Goal: Transaction & Acquisition: Purchase product/service

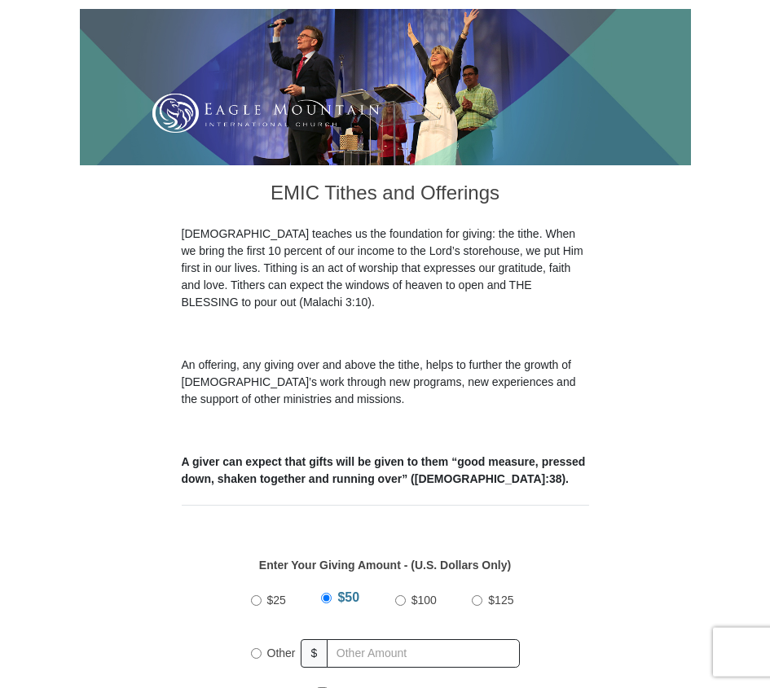
scroll to position [511, 0]
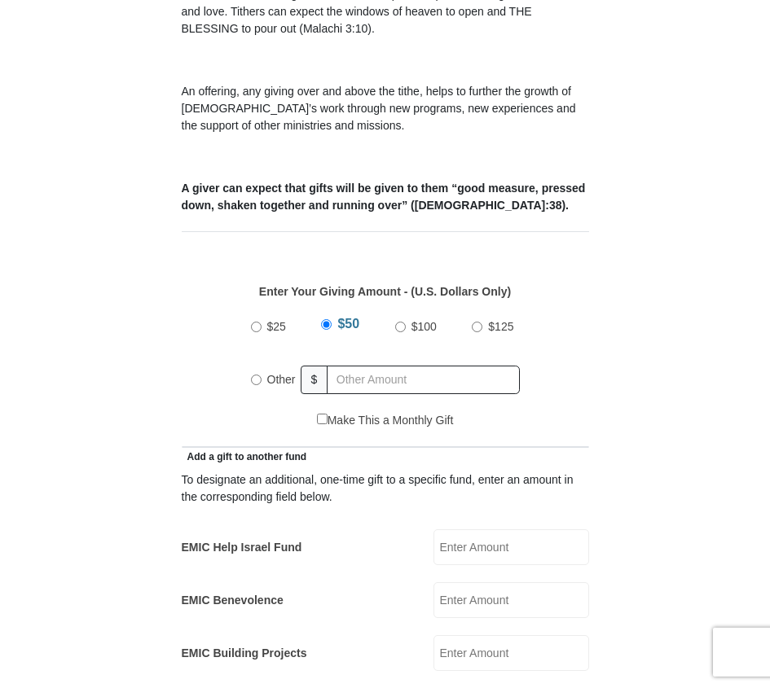
click at [264, 362] on label "Other" at bounding box center [281, 380] width 40 height 36
click at [261, 375] on input "Other" at bounding box center [256, 380] width 11 height 11
radio input "true"
type input "0.00"
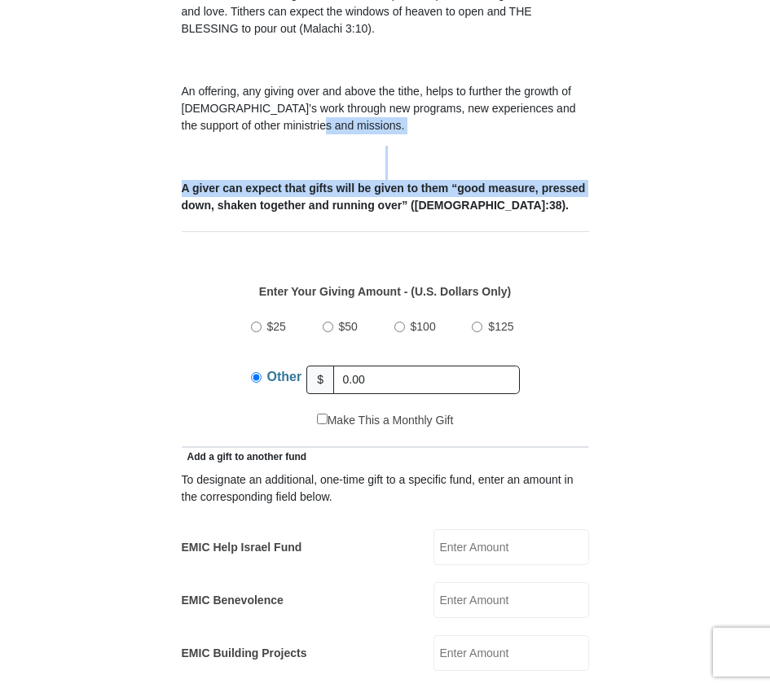
drag, startPoint x: 769, startPoint y: 103, endPoint x: 769, endPoint y: 155, distance: 51.3
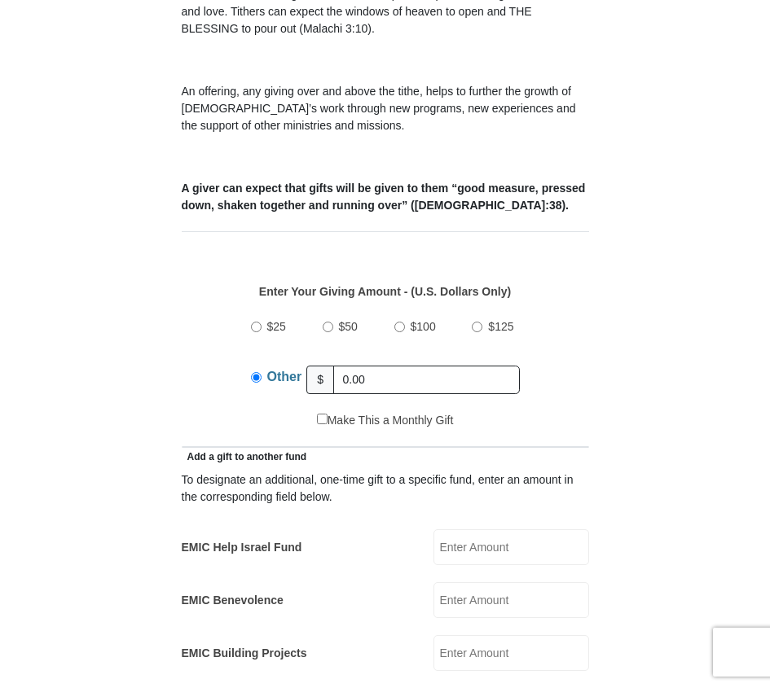
click at [482, 529] on input "EMIC Help Israel Fund" at bounding box center [511, 547] width 156 height 36
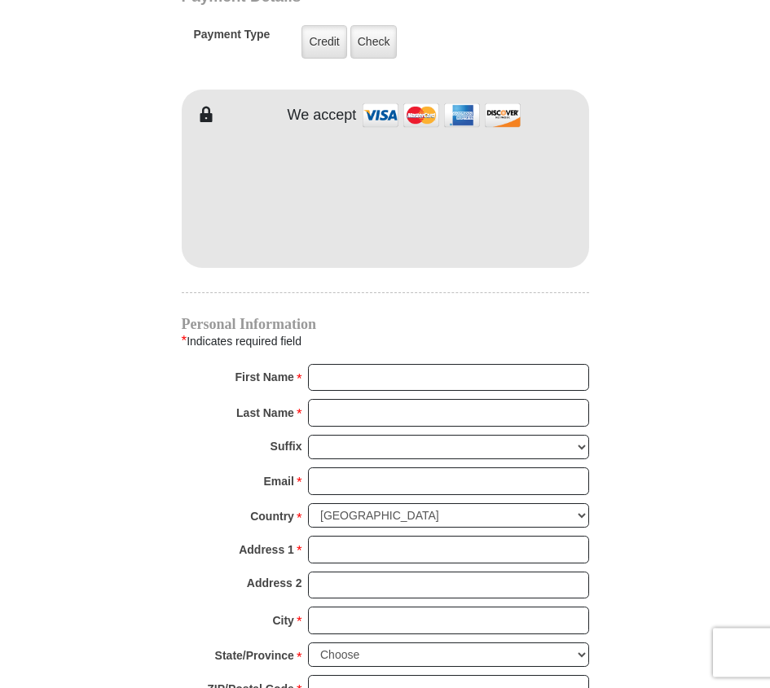
scroll to position [1178, 0]
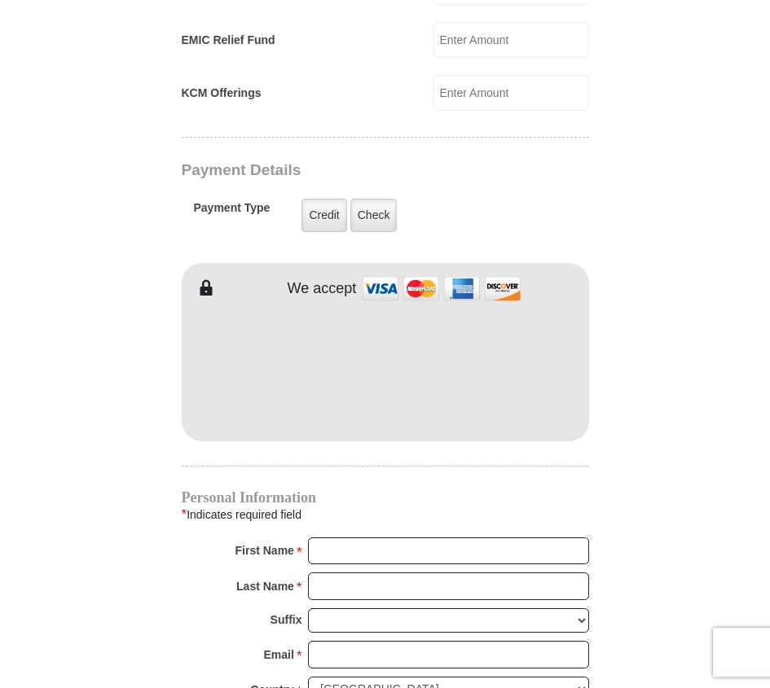
type input "25.00"
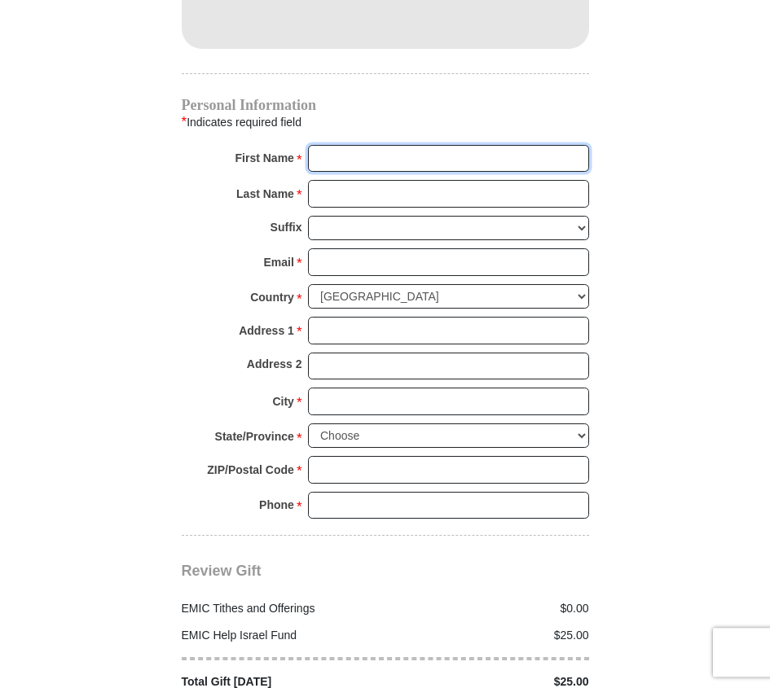
click at [323, 145] on input "First Name *" at bounding box center [448, 159] width 281 height 28
type input "Jan"
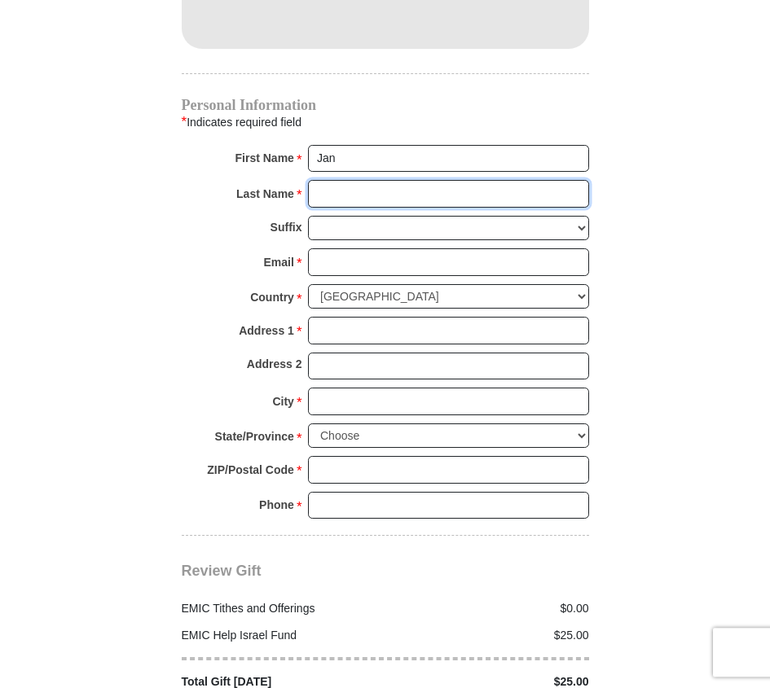
click at [314, 180] on input "Last Name *" at bounding box center [448, 194] width 281 height 28
type input "Cummings"
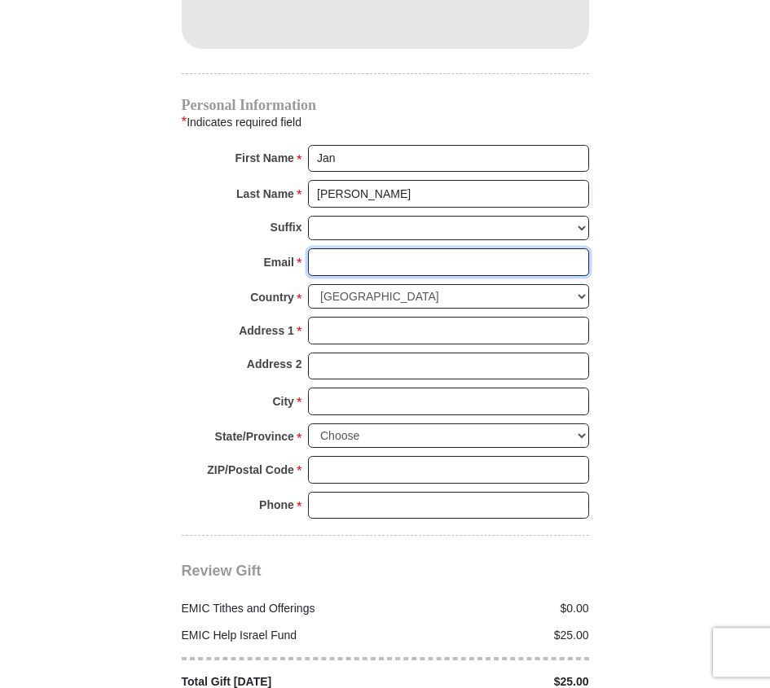
click at [321, 248] on input "Email *" at bounding box center [448, 262] width 281 height 28
type input "1"
type input "jac827dakota@gmail.com"
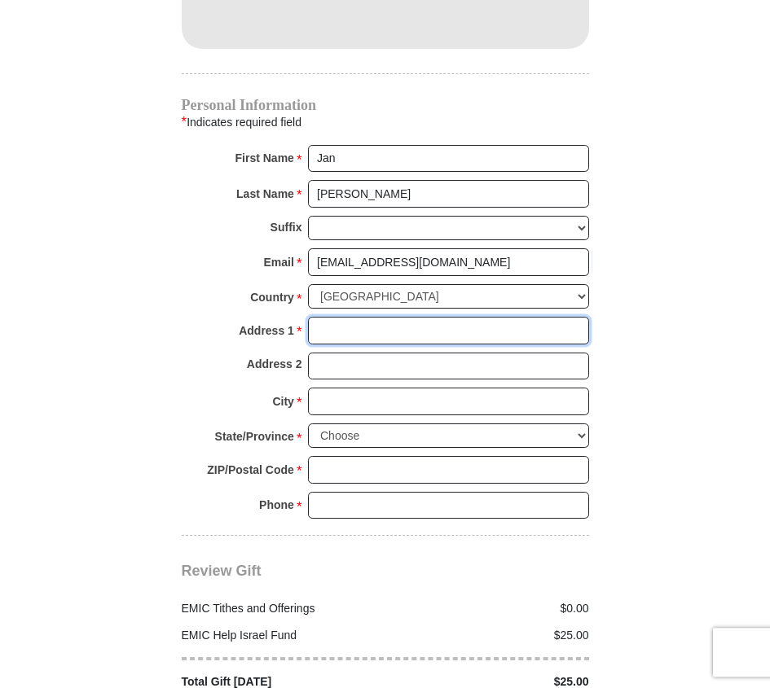
click at [308, 317] on input "Address 1 *" at bounding box center [448, 331] width 281 height 28
type input "12346 Wedgehill Ln"
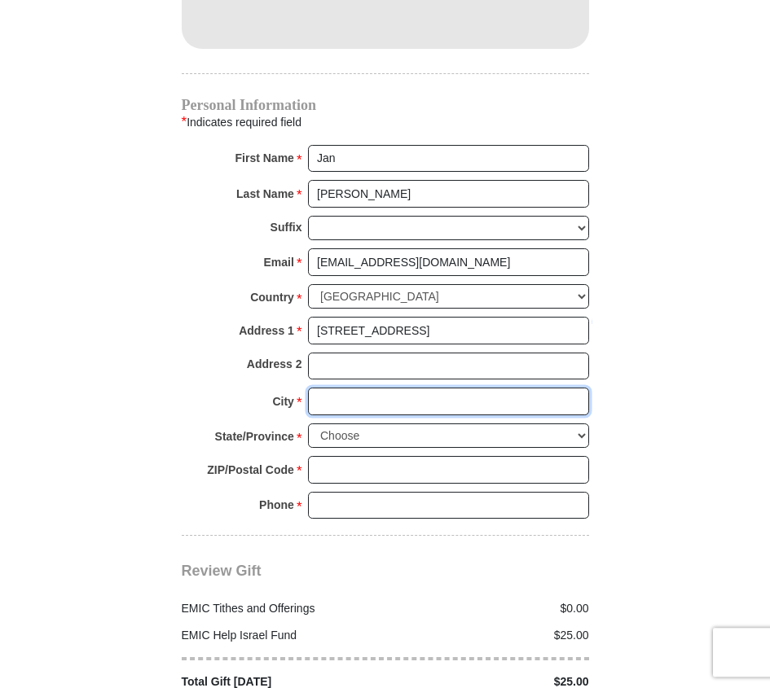
click at [317, 388] on input "City *" at bounding box center [448, 402] width 281 height 28
type input "Houston"
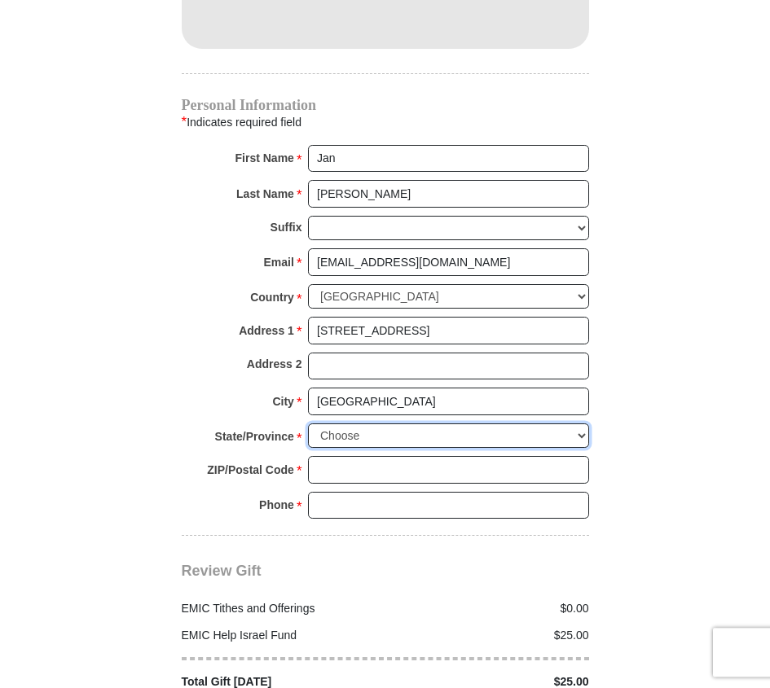
click at [308, 424] on select "Choose Alabama Alaska American Samoa Arizona Arkansas Armed Forces Americas Arm…" at bounding box center [448, 436] width 281 height 25
select select "TX"
click option "Texas" at bounding box center [0, 0] width 0 height 0
click at [345, 456] on input "ZIP/Postal Code *" at bounding box center [448, 470] width 281 height 28
type input "77077"
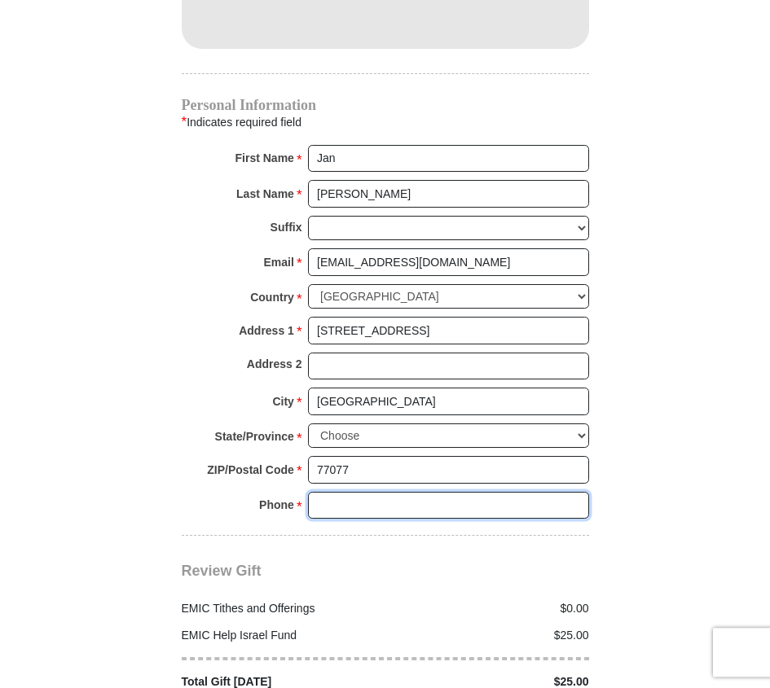
click at [345, 492] on input "Phone * *" at bounding box center [448, 506] width 281 height 28
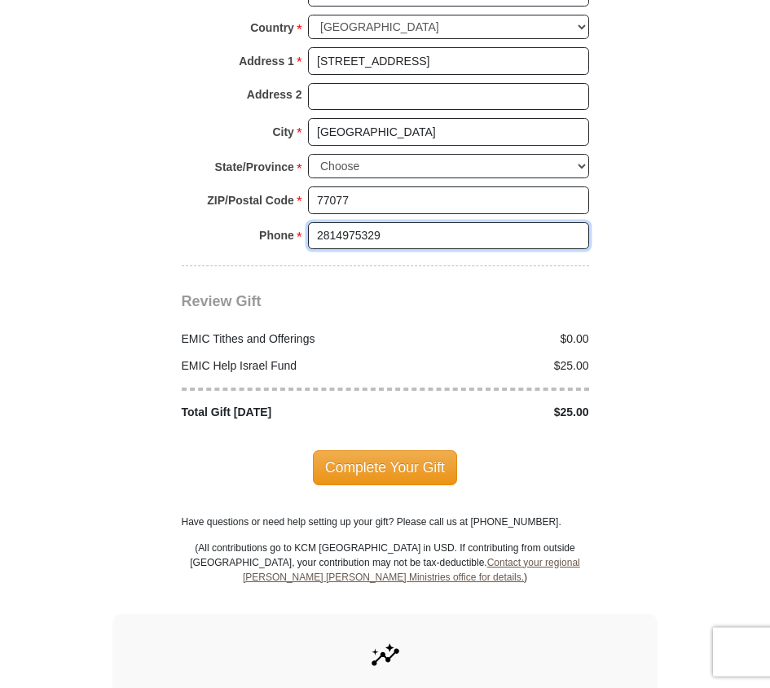
scroll to position [1963, 0]
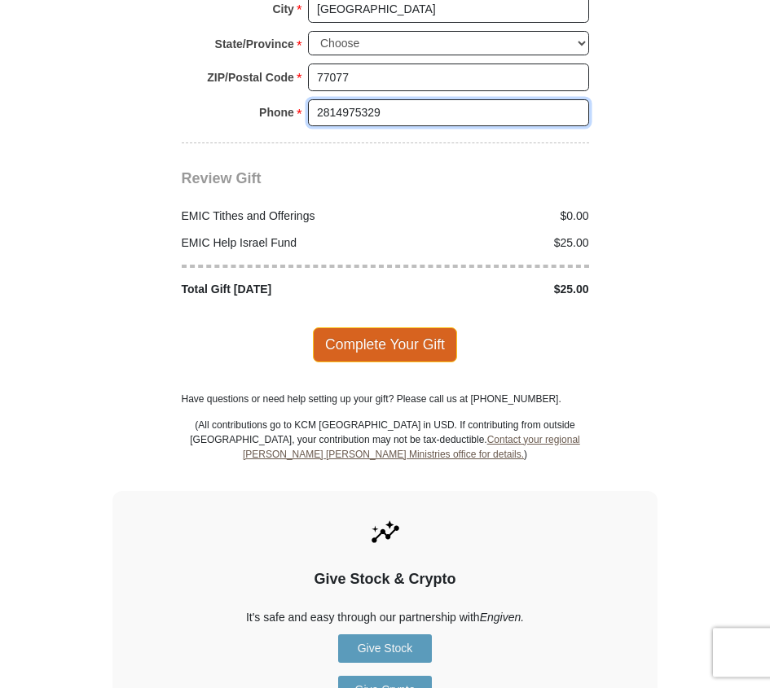
type input "2814975329"
click at [385, 327] on span "Complete Your Gift" at bounding box center [385, 344] width 144 height 34
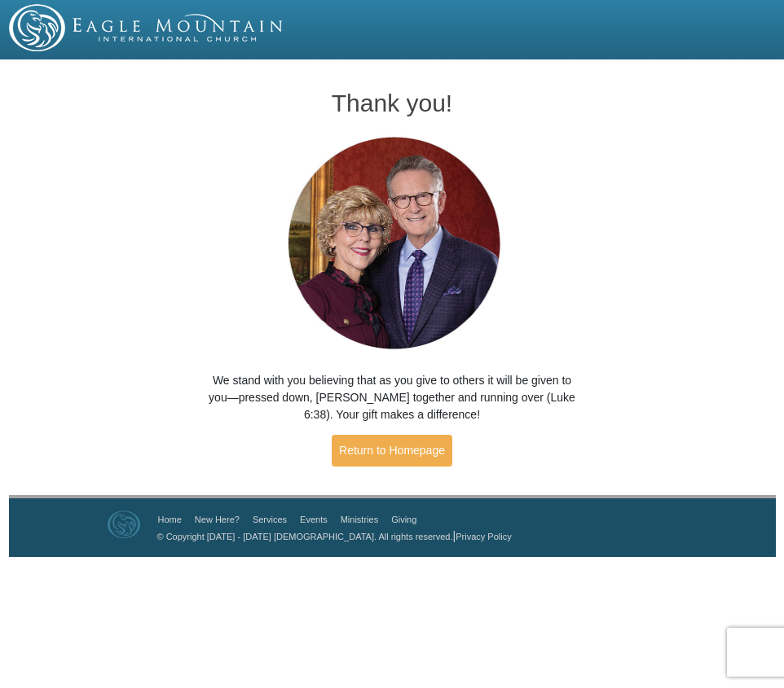
click at [68, 349] on div "Thank you! We stand with you believing that as you give to others it will be gi…" at bounding box center [392, 280] width 784 height 430
